Goal: Task Accomplishment & Management: Complete application form

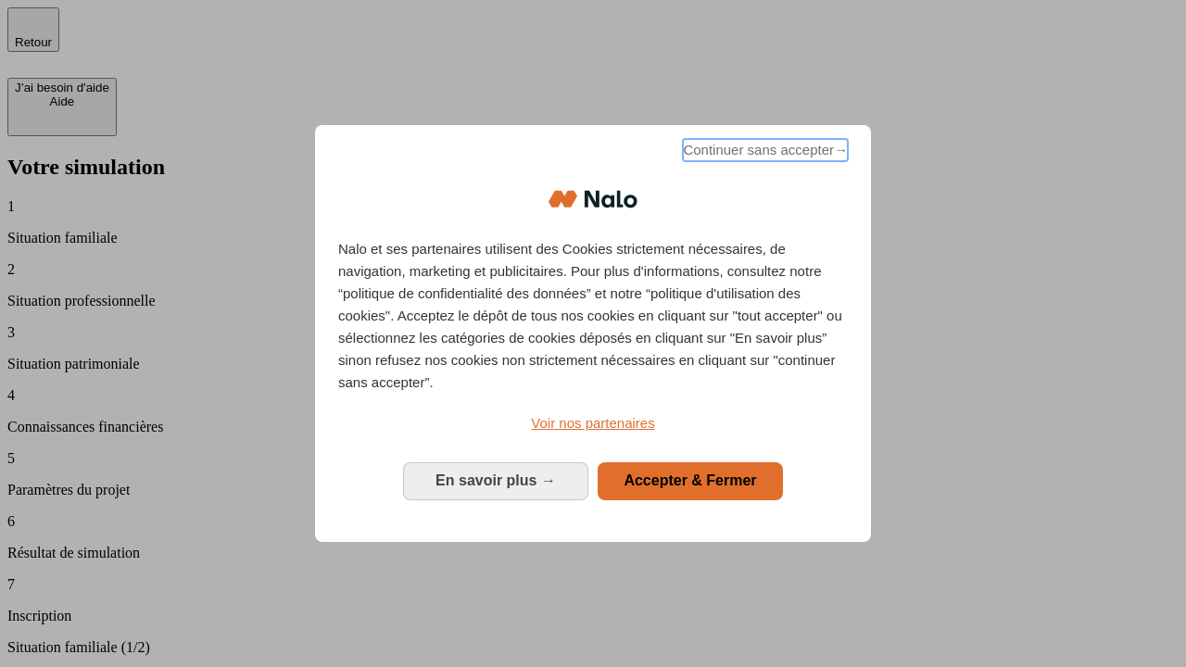
click at [763, 153] on span "Continuer sans accepter →" at bounding box center [765, 150] width 165 height 22
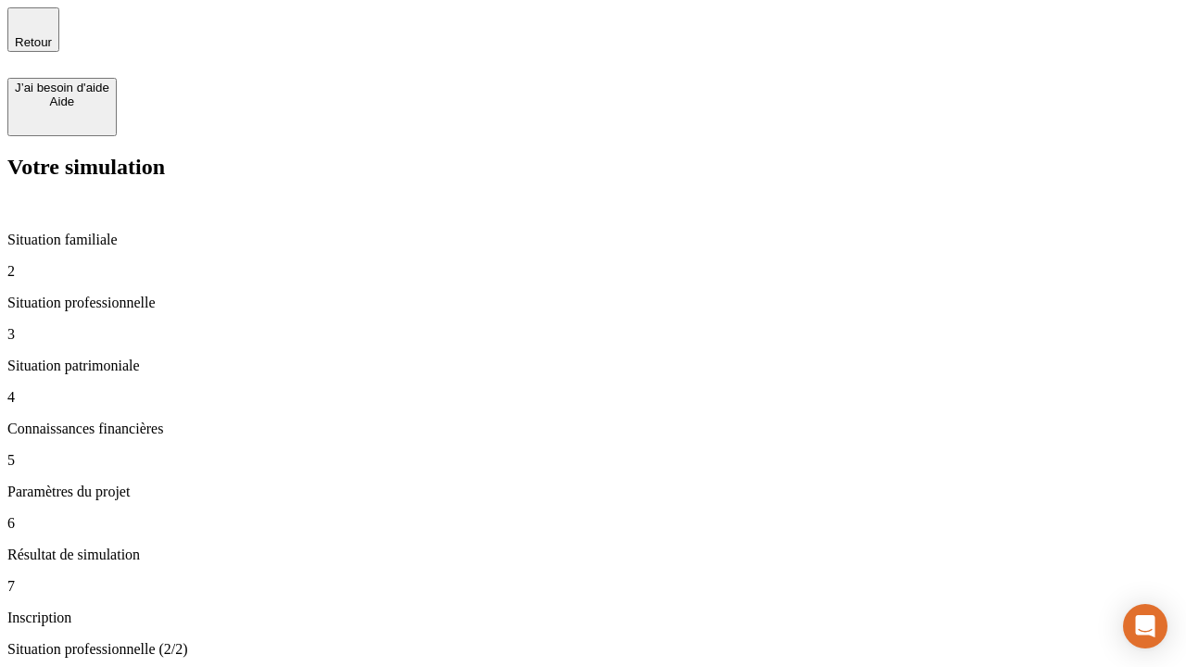
type input "30 000"
type input "0"
type input "1 000"
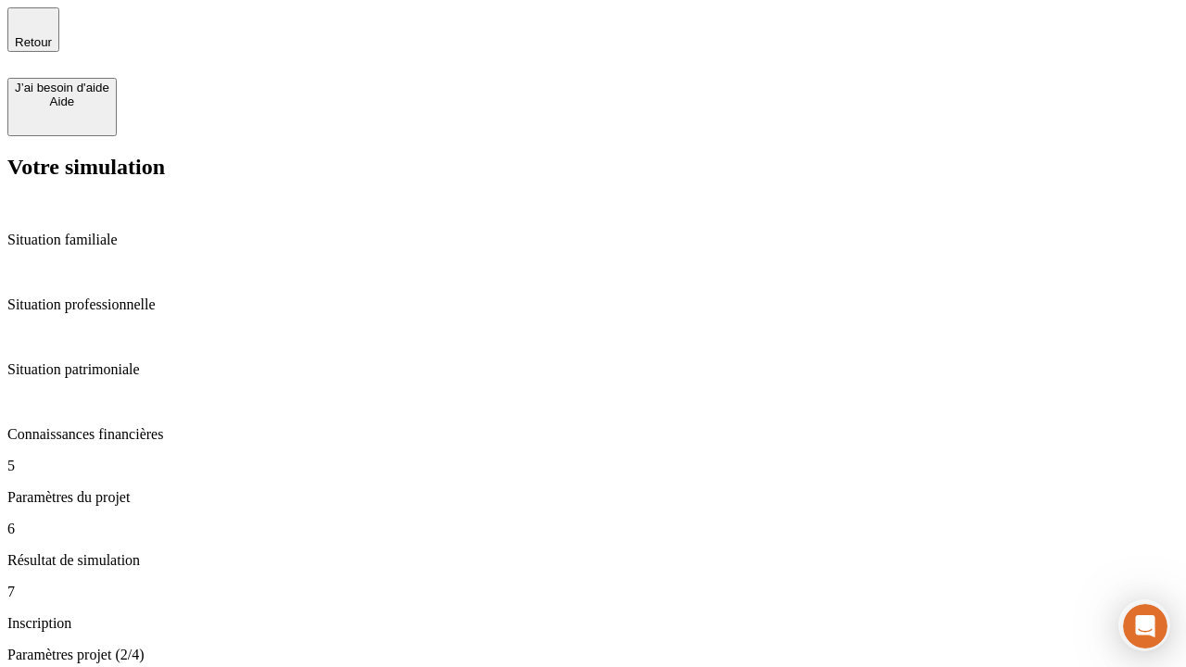
type input "40"
type input "64"
type input "200 000"
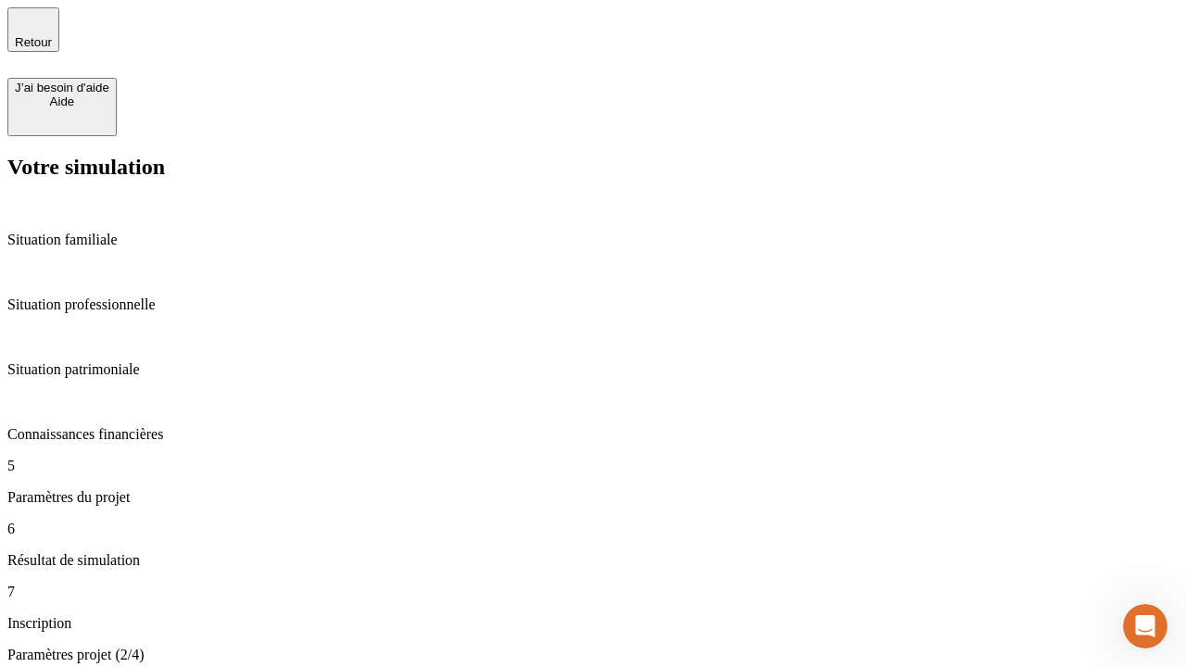
type input "640"
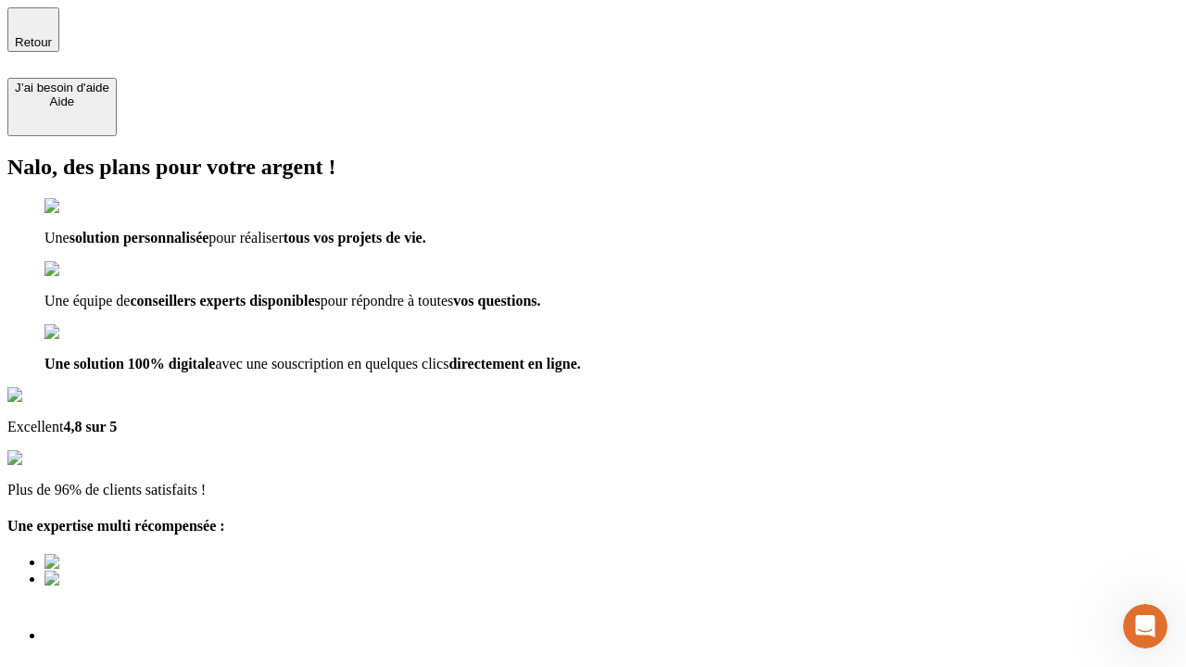
type input "[EMAIL_ADDRESS][DOMAIN_NAME]"
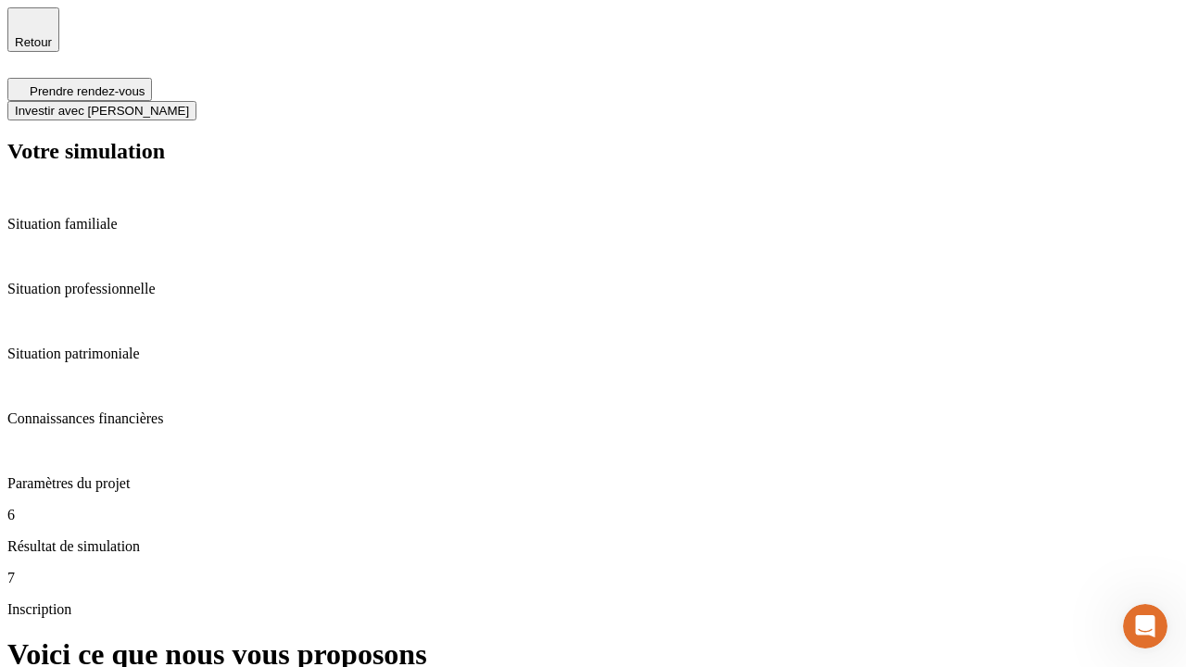
click at [189, 104] on span "Investir avec [PERSON_NAME]" at bounding box center [102, 111] width 174 height 14
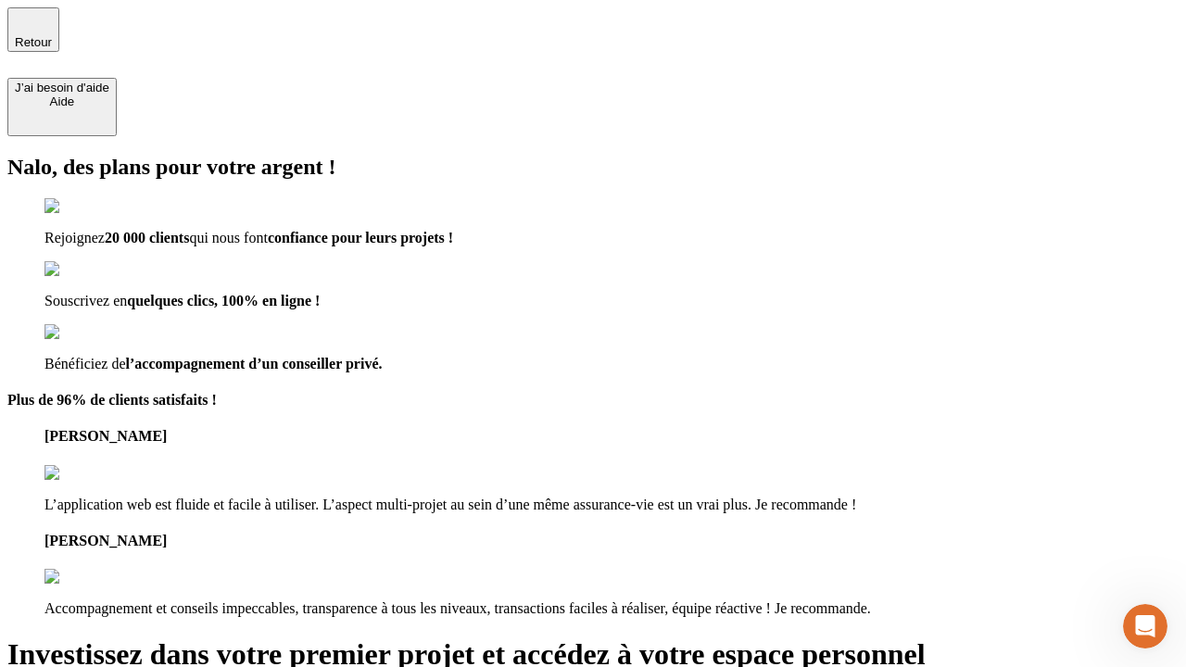
type input "[EMAIL_ADDRESS][DOMAIN_NAME]"
